Goal: Navigation & Orientation: Find specific page/section

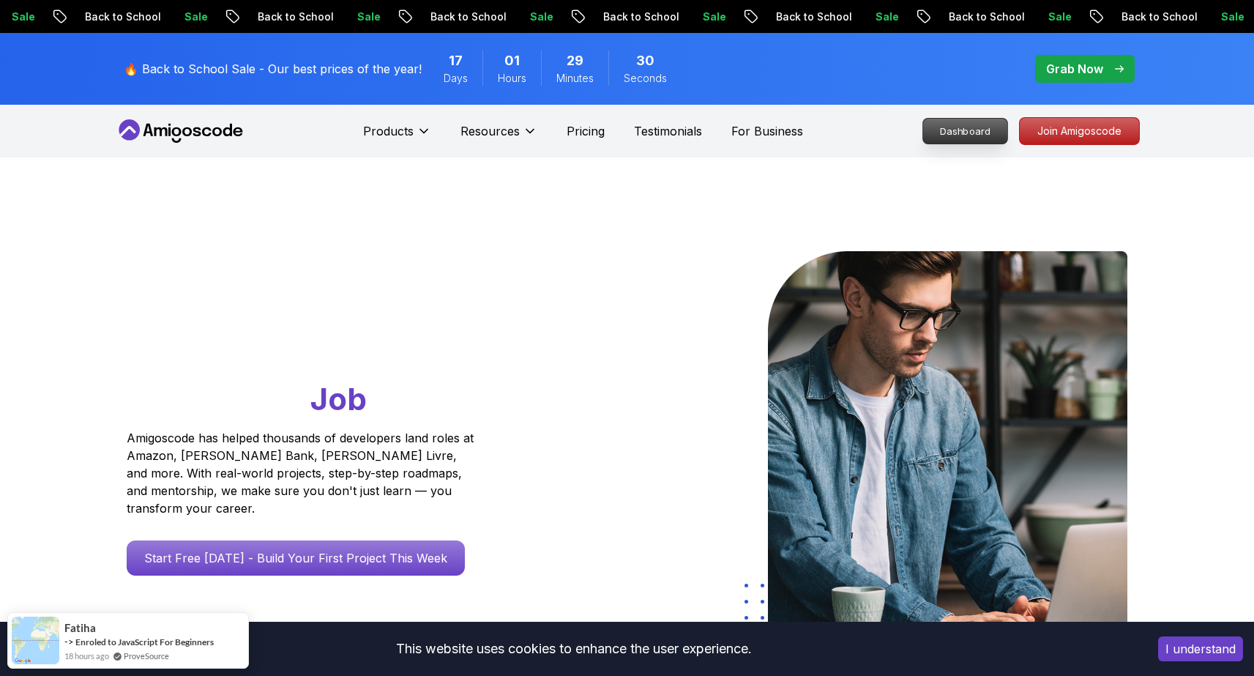
click at [990, 121] on p "Dashboard" at bounding box center [965, 131] width 84 height 25
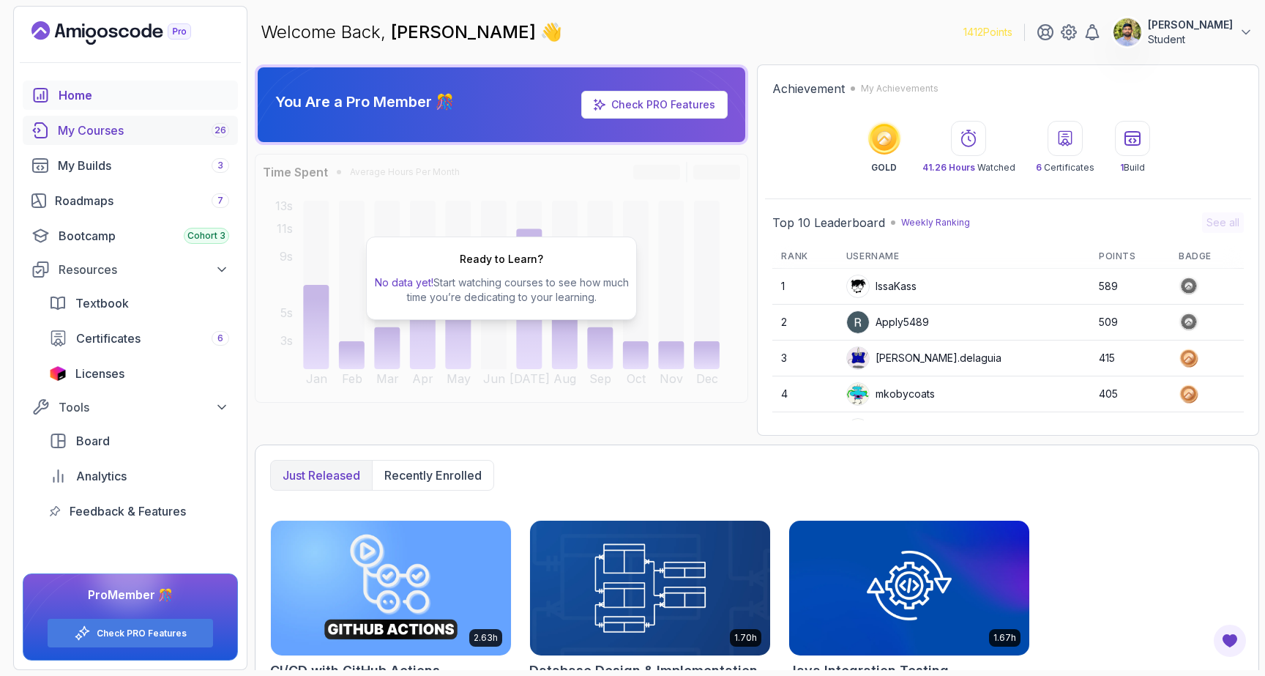
click at [112, 141] on link "My Courses 26" at bounding box center [130, 130] width 215 height 29
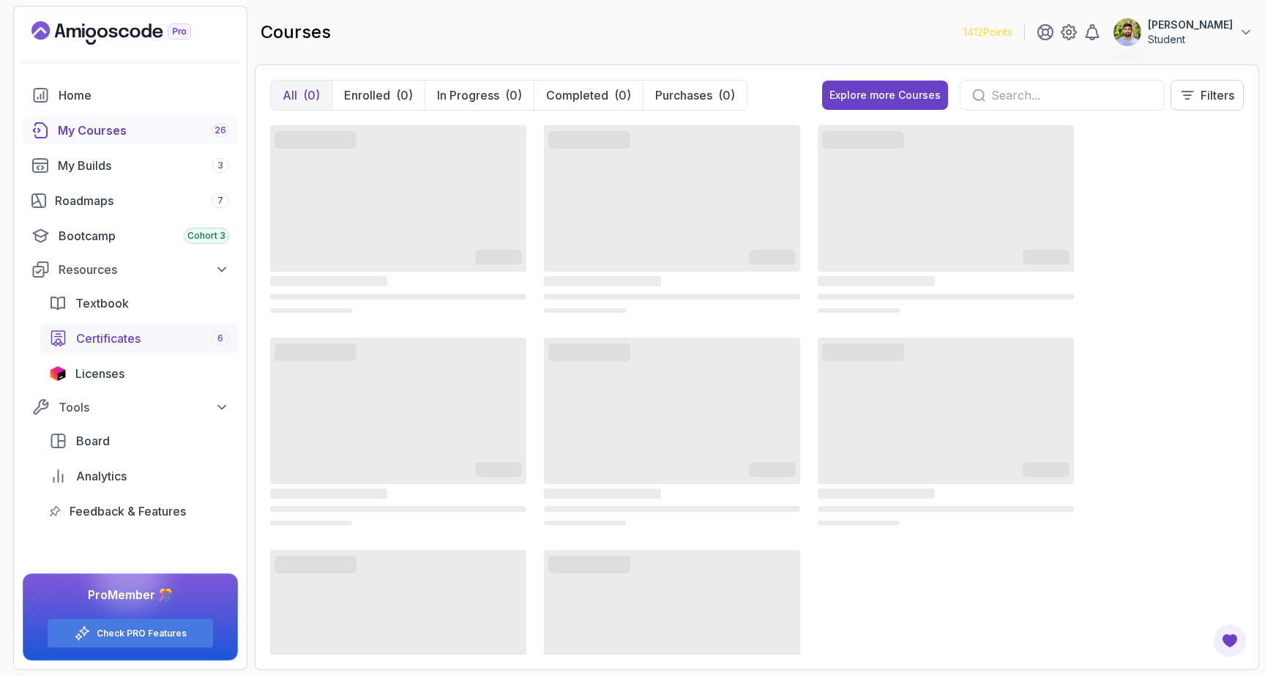
click at [97, 337] on span "Certificates" at bounding box center [108, 338] width 64 height 18
